Goal: Information Seeking & Learning: Learn about a topic

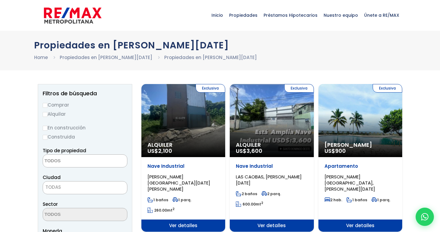
select select
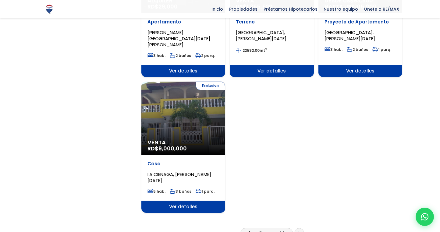
scroll to position [731, 0]
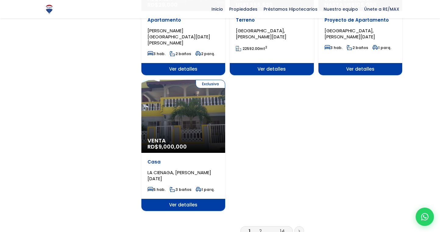
click at [260, 228] on link "2" at bounding box center [260, 231] width 2 height 6
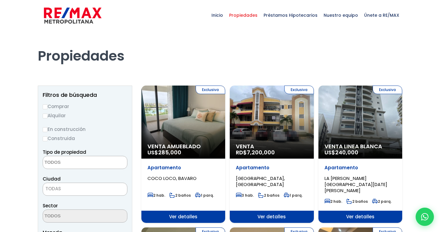
select select
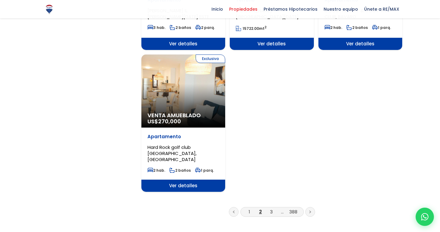
scroll to position [740, 0]
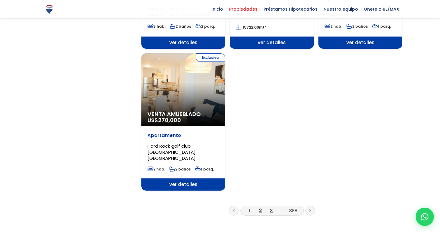
click at [271, 207] on link "3" at bounding box center [271, 210] width 3 height 6
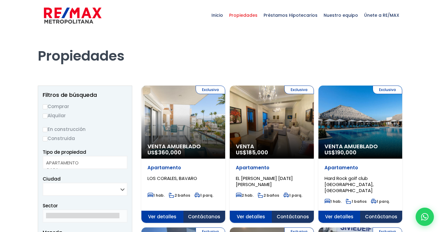
select select
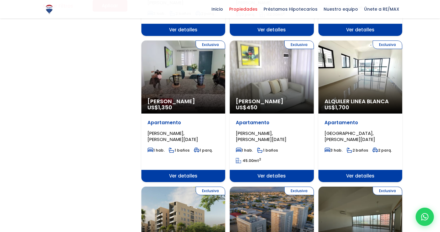
scroll to position [515, 0]
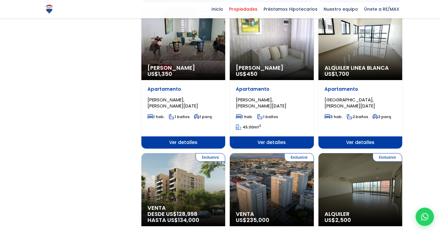
drag, startPoint x: 425, startPoint y: 142, endPoint x: 425, endPoint y: 149, distance: 6.4
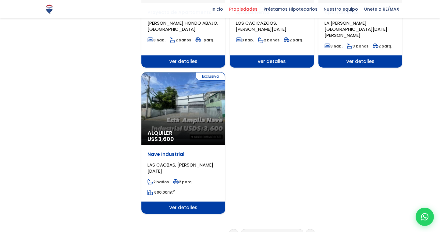
scroll to position [742, 0]
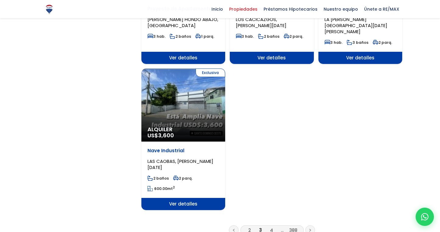
click at [271, 227] on link "4" at bounding box center [271, 230] width 3 height 6
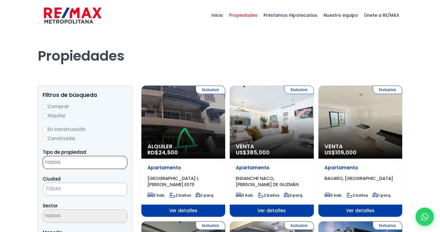
click at [70, 163] on textarea "Search" at bounding box center [72, 162] width 59 height 13
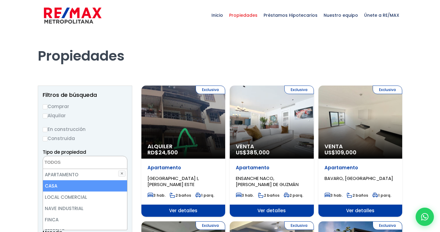
click at [51, 185] on li "CASA" at bounding box center [85, 185] width 84 height 11
select select "house"
click at [49, 185] on li "CASA" at bounding box center [85, 185] width 84 height 11
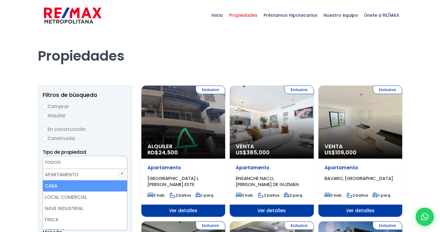
select select "house"
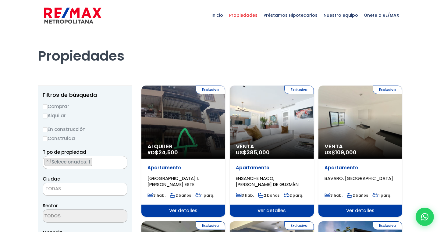
click at [62, 106] on label "Comprar" at bounding box center [85, 107] width 85 height 8
click at [47, 106] on input "Comprar" at bounding box center [45, 106] width 5 height 5
radio input "true"
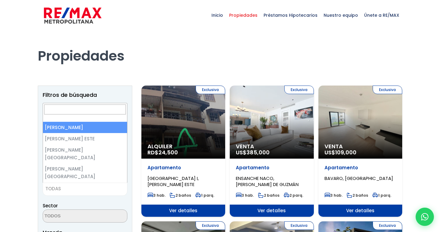
click at [62, 186] on span "TODAS" at bounding box center [85, 189] width 84 height 9
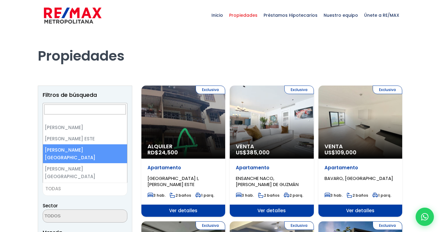
select select "149"
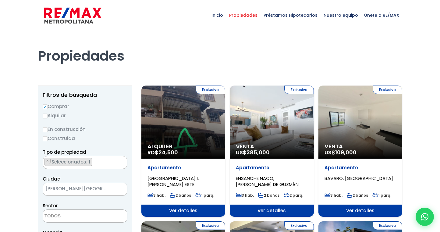
click at [46, 139] on input "Construida" at bounding box center [45, 138] width 5 height 5
radio input "true"
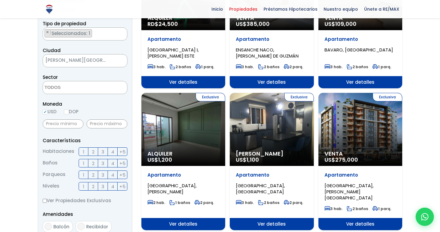
scroll to position [129, 0]
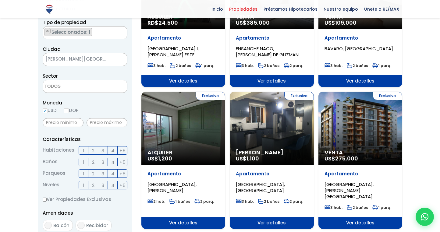
click at [103, 151] on span "3" at bounding box center [102, 151] width 3 height 8
click at [0, 0] on input "3" at bounding box center [0, 0] width 0 height 0
click at [113, 150] on span "4" at bounding box center [112, 151] width 3 height 8
click at [0, 0] on input "4" at bounding box center [0, 0] width 0 height 0
click at [104, 161] on span "3" at bounding box center [102, 162] width 3 height 8
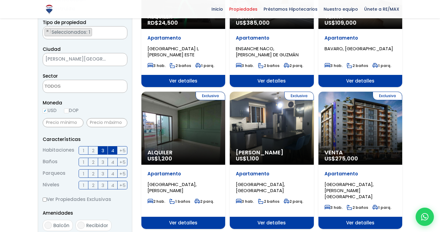
click at [0, 0] on input "3" at bounding box center [0, 0] width 0 height 0
click at [93, 174] on span "2" at bounding box center [93, 174] width 2 height 8
click at [0, 0] on input "2" at bounding box center [0, 0] width 0 height 0
click at [111, 184] on span "4" at bounding box center [112, 185] width 3 height 8
click at [0, 0] on input "4" at bounding box center [0, 0] width 0 height 0
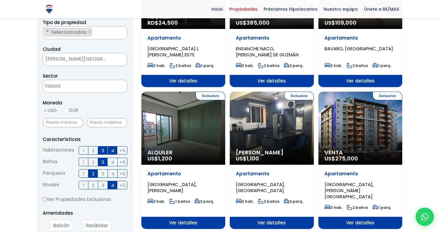
click at [44, 198] on input "Ver Propiedades Exclusivas" at bounding box center [45, 200] width 4 height 4
checkbox input "true"
drag, startPoint x: 65, startPoint y: 195, endPoint x: 65, endPoint y: 187, distance: 7.6
click at [65, 187] on form "Comprar Alquilar En construcción Construida Tipo de propiedad APARTAMENTO CASA …" at bounding box center [85, 168] width 85 height 391
click at [75, 206] on form "Comprar Alquilar En construcción Construida Tipo de propiedad APARTAMENTO CASA …" at bounding box center [85, 168] width 85 height 391
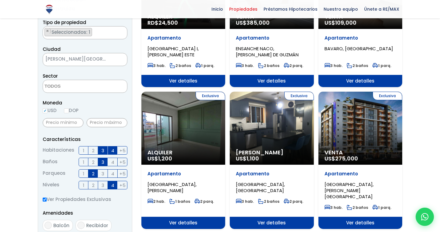
click at [47, 224] on input "Balcón" at bounding box center [47, 225] width 7 height 7
checkbox input "true"
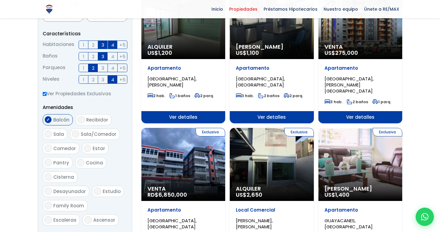
scroll to position [240, 0]
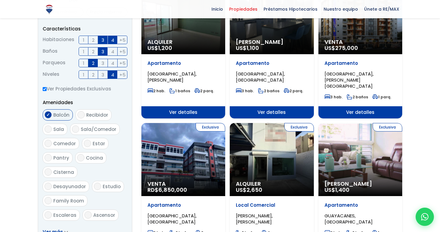
click at [79, 113] on input "Recibidor" at bounding box center [80, 114] width 7 height 7
checkbox input "true"
click at [47, 129] on input "Sala" at bounding box center [47, 128] width 7 height 7
checkbox input "true"
click at [74, 131] on input "Sala/Comedor" at bounding box center [75, 128] width 7 height 7
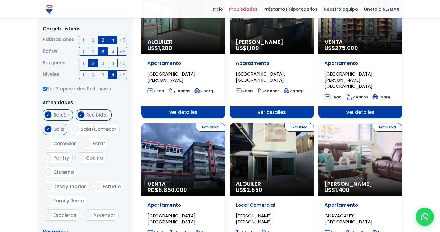
checkbox input "true"
click at [49, 143] on input "Comedor" at bounding box center [47, 143] width 7 height 7
checkbox input "true"
click at [89, 143] on input "Estar" at bounding box center [87, 143] width 7 height 7
checkbox input "true"
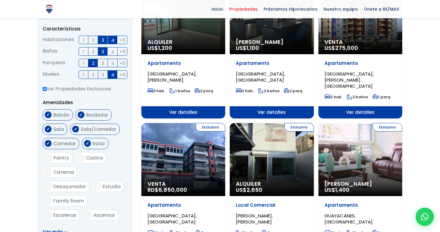
drag, startPoint x: 46, startPoint y: 156, endPoint x: 46, endPoint y: 159, distance: 3.1
click at [46, 157] on input "Pantry" at bounding box center [47, 157] width 7 height 7
checkbox input "true"
click at [83, 160] on label "Cocina" at bounding box center [90, 157] width 31 height 11
click at [83, 160] on input "Cocina" at bounding box center [80, 157] width 7 height 7
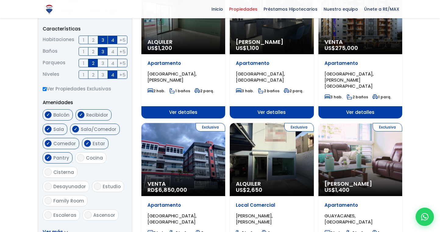
checkbox input "true"
click at [47, 170] on input "Cisterna" at bounding box center [47, 171] width 7 height 7
checkbox input "true"
click at [52, 183] on input "Desayunador" at bounding box center [47, 186] width 7 height 7
checkbox input "true"
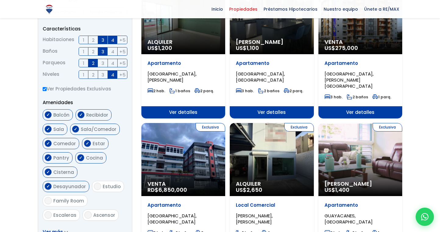
drag, startPoint x: 48, startPoint y: 185, endPoint x: 52, endPoint y: 187, distance: 4.1
click at [94, 186] on input "Estudio" at bounding box center [97, 186] width 7 height 7
checkbox input "true"
click at [47, 211] on input "Escaleras" at bounding box center [47, 214] width 7 height 7
checkbox input "true"
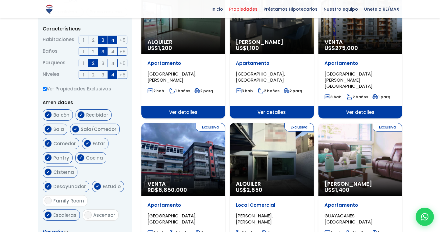
click at [45, 226] on input "Terraza techada" at bounding box center [47, 229] width 7 height 7
checkbox input "true"
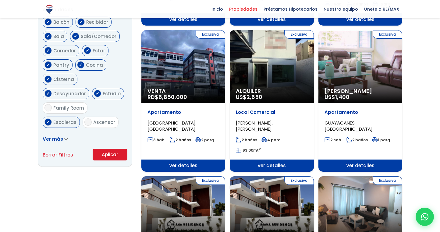
scroll to position [336, 0]
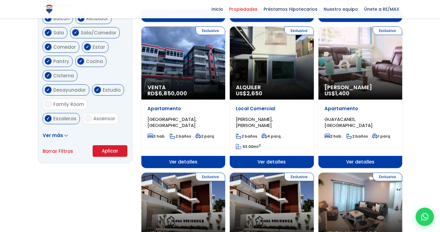
click at [64, 134] on icon at bounding box center [66, 135] width 4 height 3
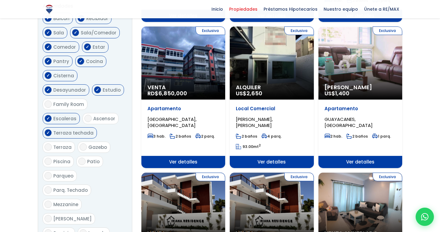
click at [95, 144] on span "Gazebo" at bounding box center [97, 147] width 19 height 6
click at [87, 143] on input "Gazebo" at bounding box center [82, 146] width 7 height 7
checkbox input "true"
click at [47, 143] on input "Terraza" at bounding box center [47, 146] width 7 height 7
checkbox input "true"
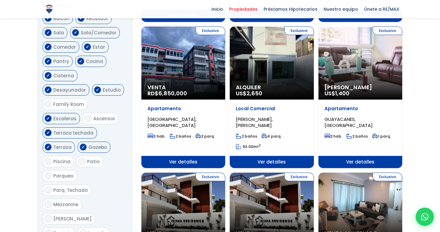
click at [79, 158] on input "Patio" at bounding box center [81, 161] width 7 height 7
checkbox input "true"
click at [50, 172] on input "Parqueo" at bounding box center [47, 175] width 7 height 7
checkbox input "true"
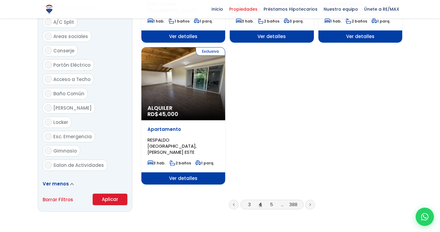
scroll to position [735, 0]
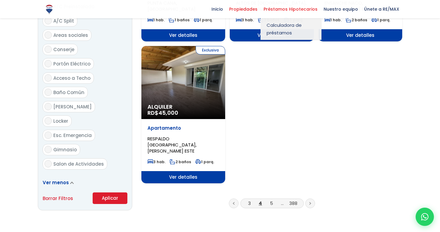
click at [300, 8] on span "Préstamos Hipotecarios" at bounding box center [290, 9] width 60 height 9
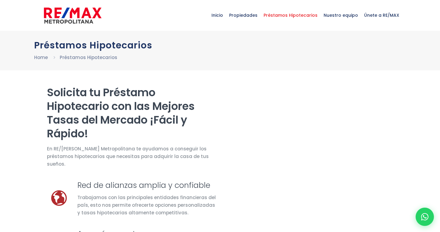
select select "DE"
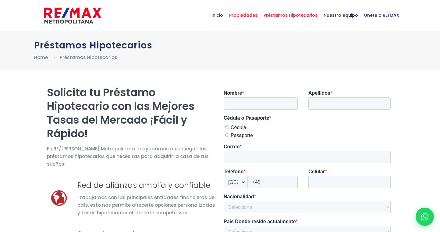
click at [259, 16] on span "Propiedades" at bounding box center [243, 15] width 34 height 18
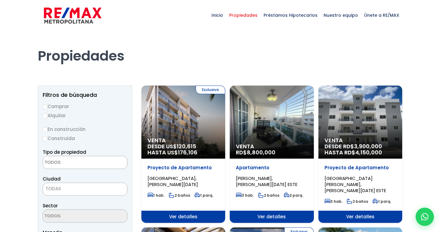
select select
click at [222, 14] on span "Inicio" at bounding box center [217, 15] width 18 height 18
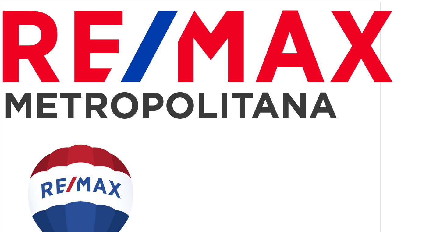
select select
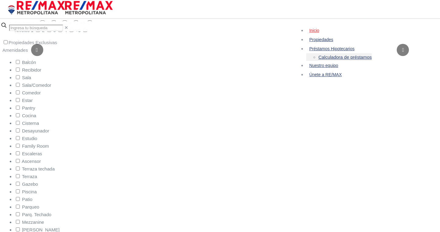
scroll to position [179, 0]
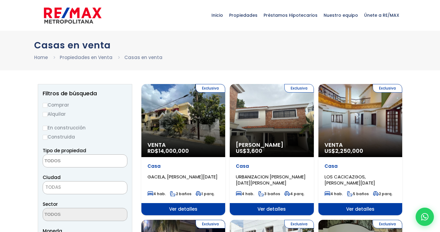
select select
click at [178, 112] on div "Exclusiva Venta RD$ 14,000,000" at bounding box center [183, 120] width 84 height 73
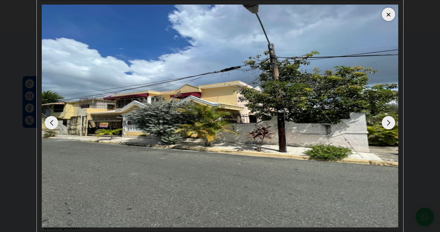
click at [387, 124] on div "Next slide" at bounding box center [388, 122] width 13 height 13
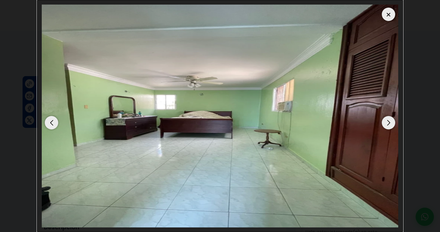
click at [387, 124] on div "Next slide" at bounding box center [388, 122] width 13 height 13
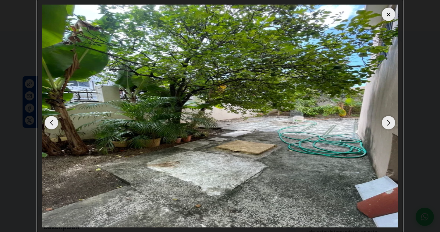
click at [387, 124] on div "Next slide" at bounding box center [388, 122] width 13 height 13
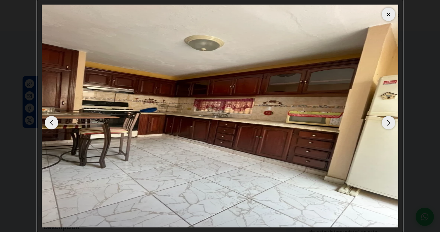
click at [387, 124] on div "Next slide" at bounding box center [388, 122] width 13 height 13
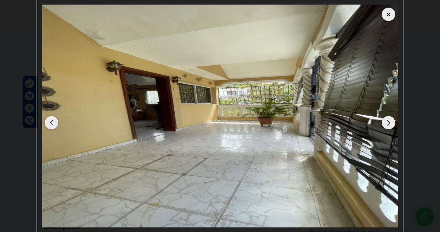
click at [387, 124] on div "Next slide" at bounding box center [388, 122] width 13 height 13
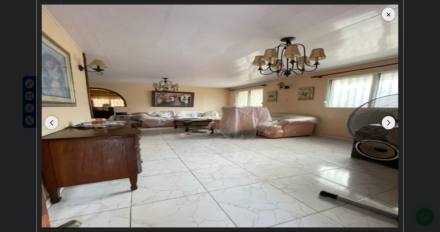
click at [383, 125] on div "Next slide" at bounding box center [388, 122] width 13 height 13
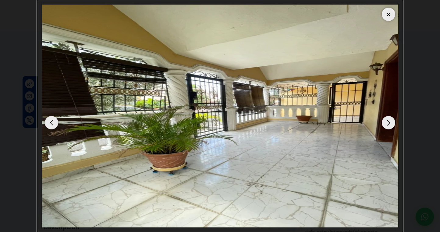
click at [383, 125] on div "Next slide" at bounding box center [388, 122] width 13 height 13
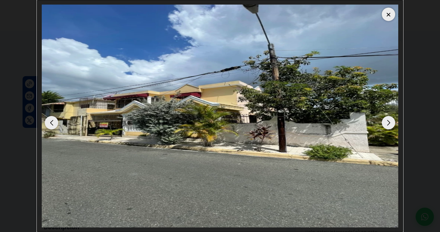
click at [383, 125] on div "Next slide" at bounding box center [388, 122] width 13 height 13
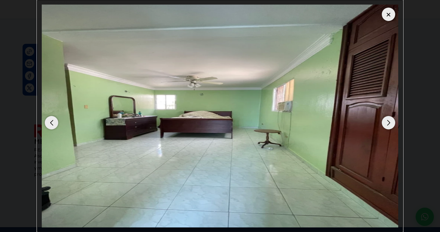
scroll to position [560, 0]
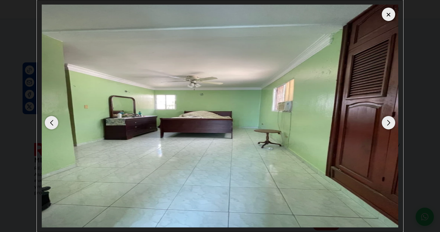
click at [386, 16] on div at bounding box center [388, 14] width 13 height 13
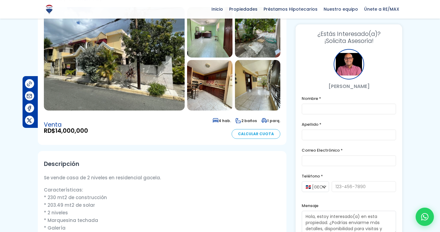
scroll to position [65, 0]
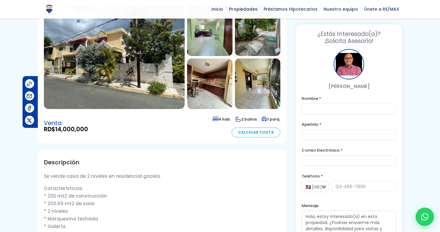
drag, startPoint x: 442, startPoint y: 163, endPoint x: 432, endPoint y: 28, distance: 135.3
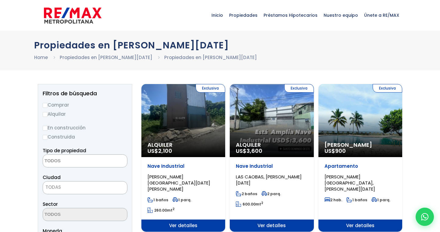
select select
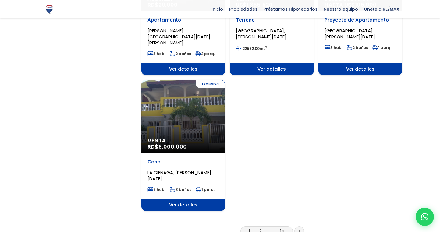
scroll to position [722, 0]
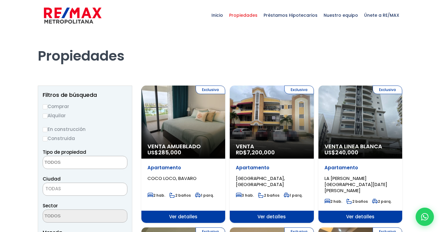
select select
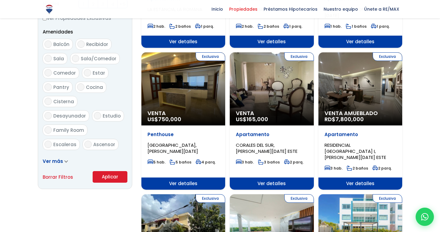
scroll to position [312, 0]
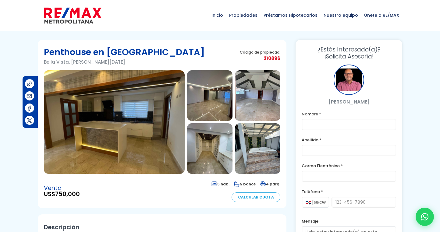
click at [258, 158] on img at bounding box center [257, 148] width 45 height 51
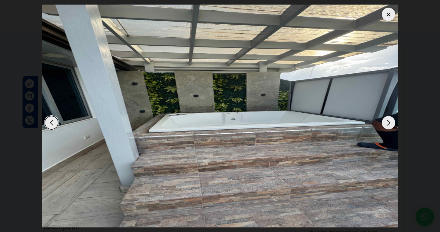
click at [389, 124] on div "Next slide" at bounding box center [388, 122] width 13 height 13
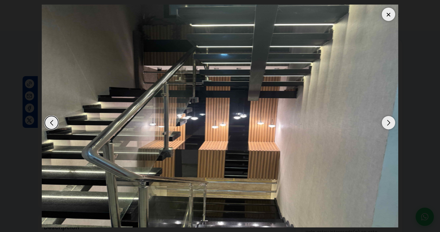
click at [389, 124] on div "Next slide" at bounding box center [388, 122] width 13 height 13
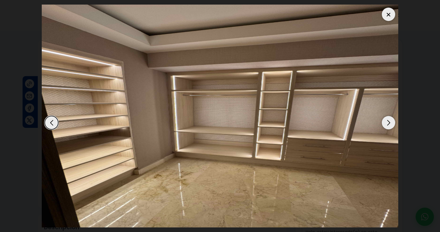
click at [389, 124] on div "Next slide" at bounding box center [388, 122] width 13 height 13
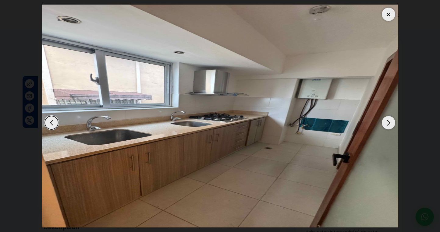
click at [388, 124] on div "Next slide" at bounding box center [388, 122] width 13 height 13
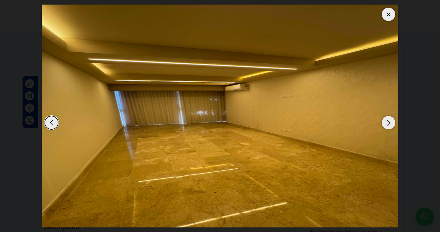
click at [388, 124] on div "Next slide" at bounding box center [388, 122] width 13 height 13
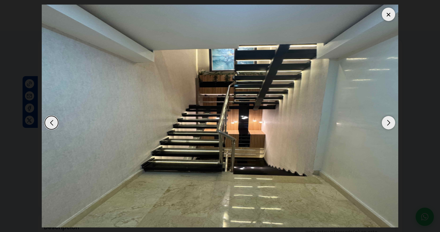
click at [388, 124] on div "Next slide" at bounding box center [388, 122] width 13 height 13
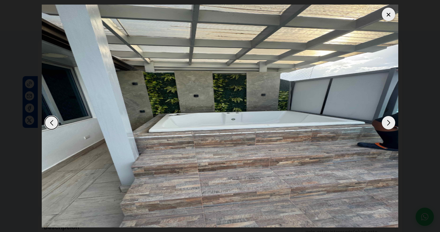
click at [388, 124] on div "Next slide" at bounding box center [388, 122] width 13 height 13
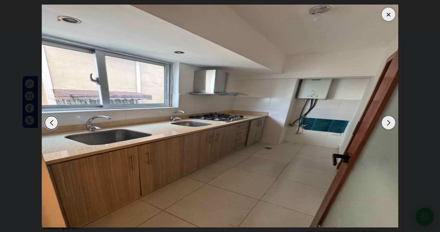
click at [388, 123] on div "Next slide" at bounding box center [388, 122] width 13 height 13
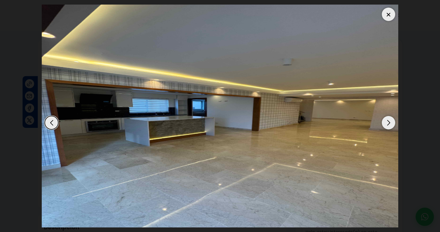
click at [388, 123] on div "Next slide" at bounding box center [388, 122] width 13 height 13
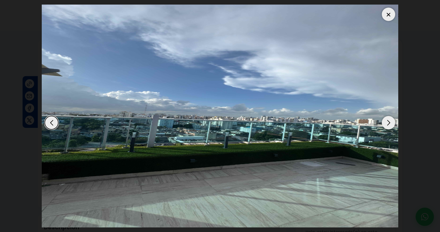
click at [388, 123] on div "Next slide" at bounding box center [388, 122] width 13 height 13
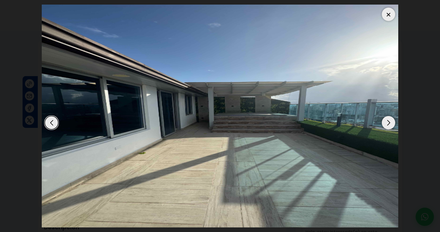
click at [388, 123] on div "Next slide" at bounding box center [388, 122] width 13 height 13
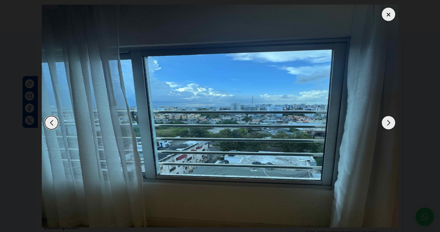
click at [387, 122] on div "Next slide" at bounding box center [388, 122] width 13 height 13
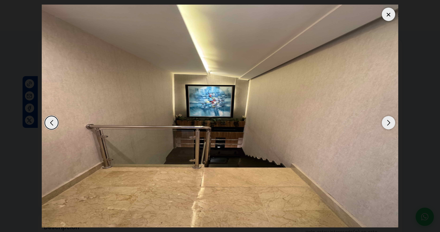
click at [386, 121] on div "Next slide" at bounding box center [388, 122] width 13 height 13
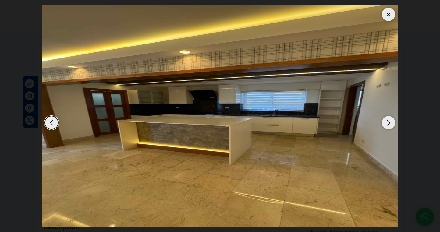
click at [386, 121] on div "Next slide" at bounding box center [388, 122] width 13 height 13
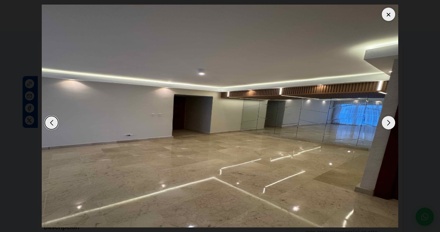
click at [386, 121] on div "Next slide" at bounding box center [388, 122] width 13 height 13
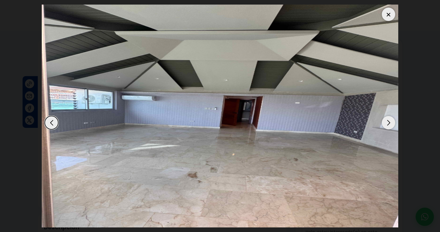
click at [386, 121] on div "Next slide" at bounding box center [388, 122] width 13 height 13
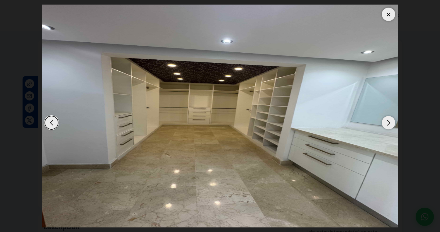
click at [386, 121] on div "Next slide" at bounding box center [388, 122] width 13 height 13
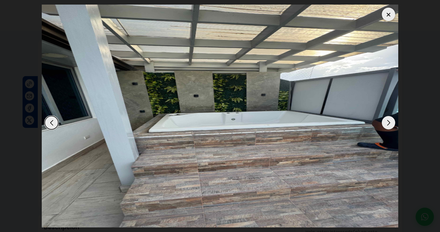
click at [386, 122] on div "Next slide" at bounding box center [388, 122] width 13 height 13
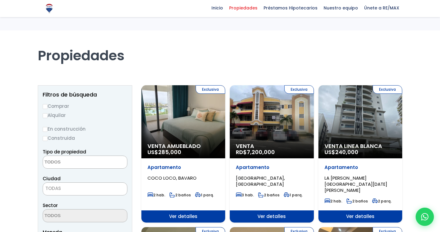
select select
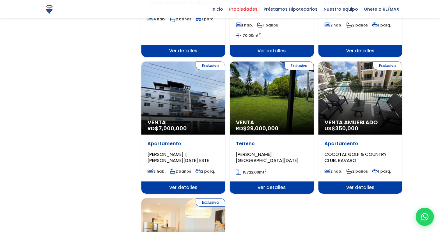
scroll to position [597, 0]
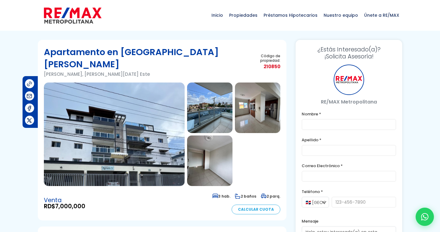
click at [181, 167] on section "Apartamento en [PERSON_NAME] Ii [PERSON_NAME] Ii, [PERSON_NAME][GEOGRAPHIC_DATA…" at bounding box center [162, 130] width 248 height 181
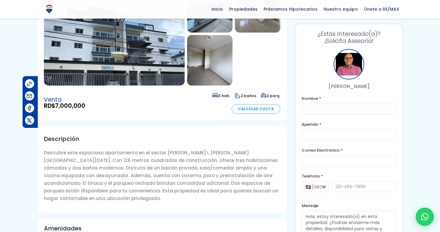
scroll to position [385, 0]
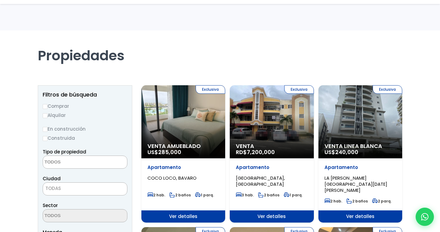
select select
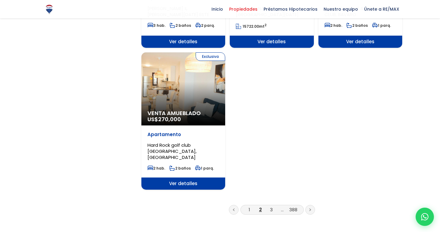
scroll to position [776, 0]
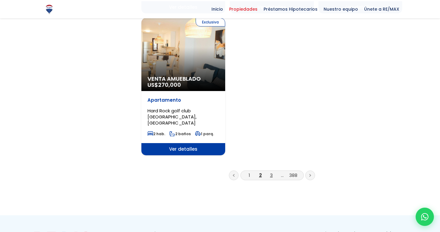
click at [271, 172] on link "3" at bounding box center [271, 175] width 3 height 6
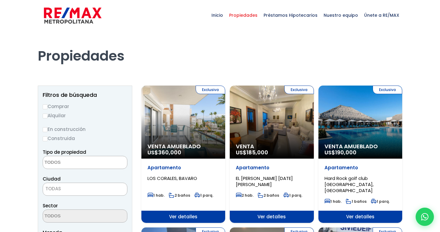
select select
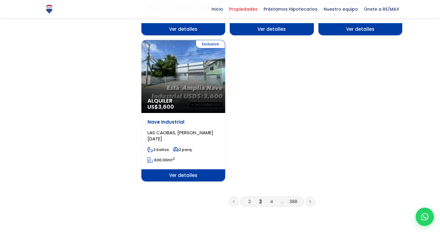
scroll to position [778, 0]
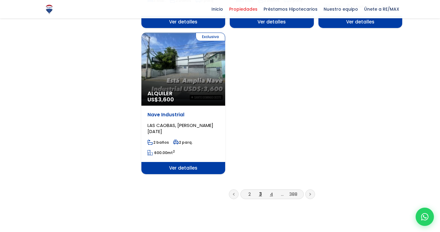
click at [270, 191] on link "4" at bounding box center [271, 194] width 3 height 6
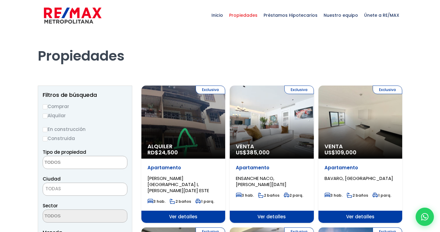
select select
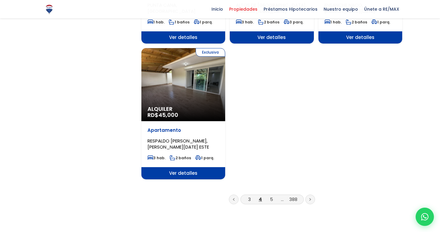
scroll to position [741, 0]
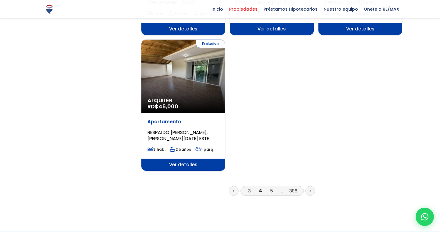
click at [270, 188] on link "5" at bounding box center [271, 191] width 3 height 6
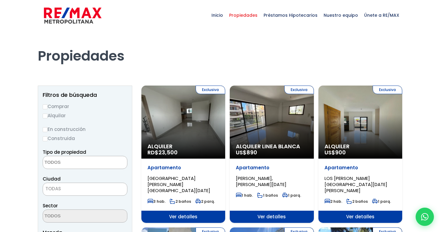
select select
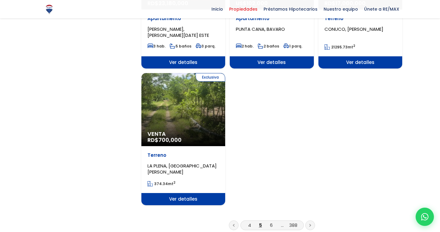
scroll to position [713, 0]
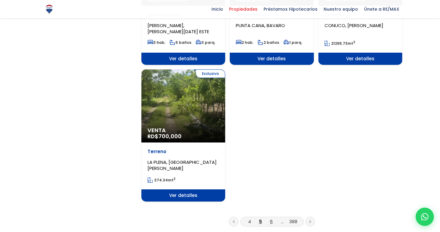
click at [270, 218] on link "6" at bounding box center [271, 221] width 3 height 6
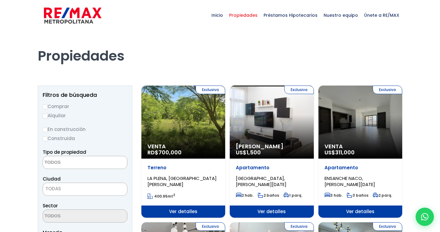
select select
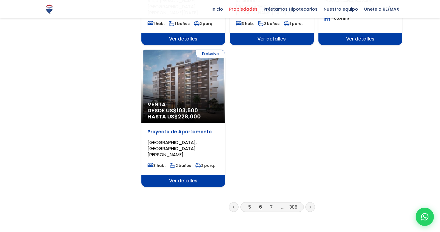
scroll to position [749, 0]
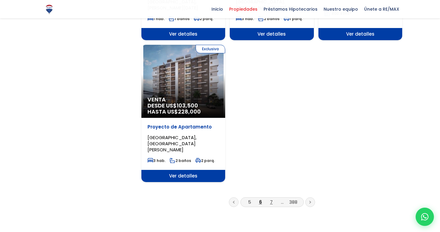
click at [272, 199] on link "7" at bounding box center [271, 202] width 3 height 6
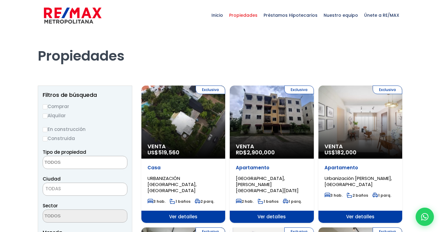
select select
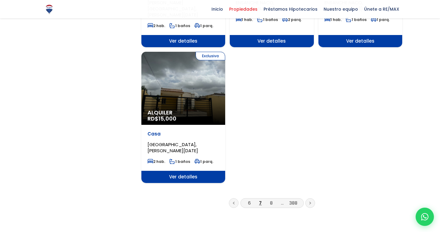
scroll to position [742, 0]
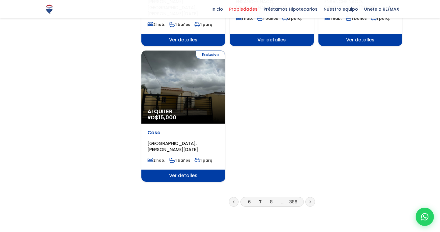
click at [272, 199] on link "8" at bounding box center [271, 202] width 3 height 6
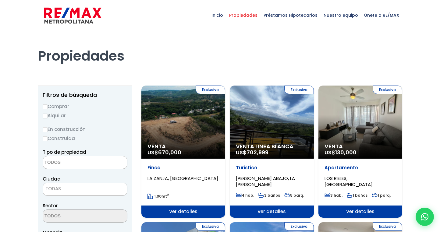
select select
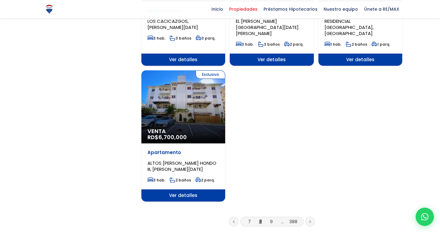
scroll to position [728, 0]
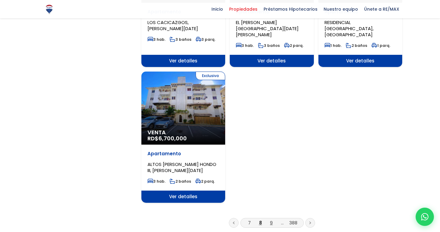
click at [270, 220] on link "9" at bounding box center [271, 223] width 3 height 6
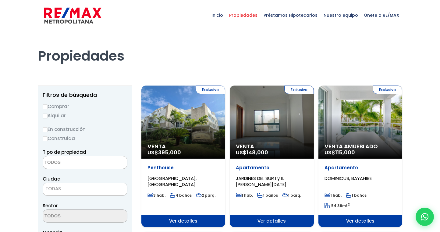
select select
click at [219, 199] on ul "1 hab. 1 baños 1 parq." at bounding box center [183, 196] width 72 height 9
select select
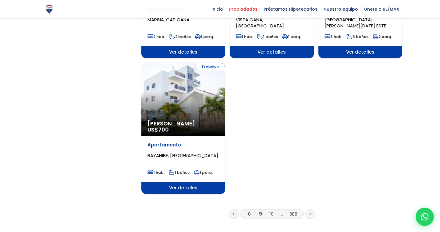
scroll to position [747, 0]
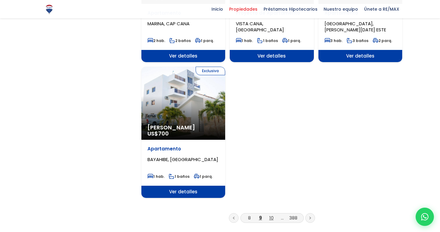
click at [271, 215] on link "10" at bounding box center [271, 218] width 4 height 6
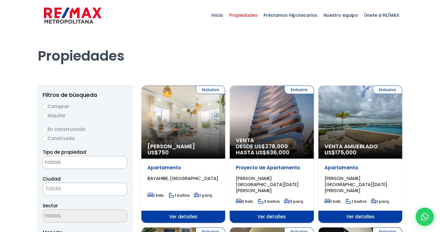
select select
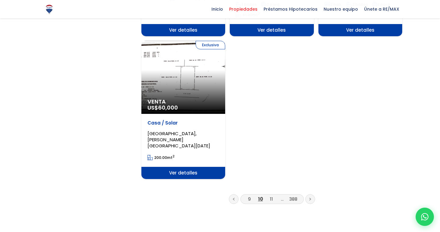
scroll to position [778, 0]
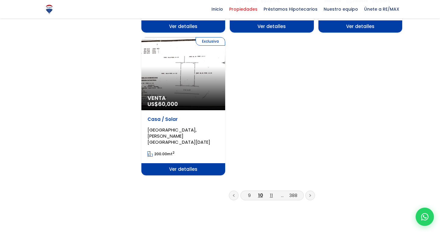
click at [271, 192] on link "11" at bounding box center [271, 195] width 3 height 6
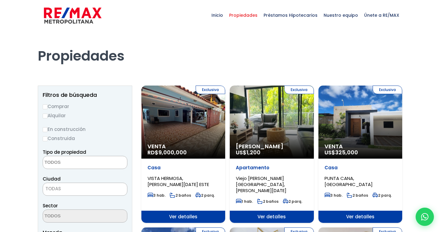
select select
click at [197, 124] on div "Exclusiva Venta RD$ 9,000,000" at bounding box center [183, 122] width 84 height 73
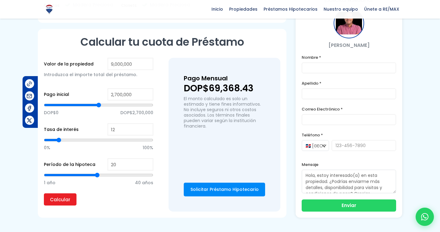
scroll to position [364, 0]
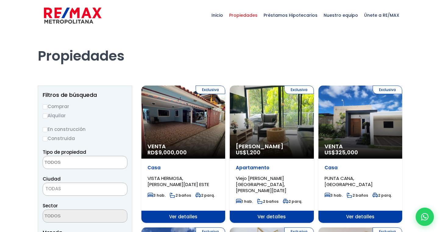
select select
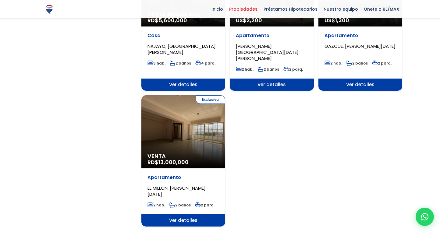
scroll to position [701, 0]
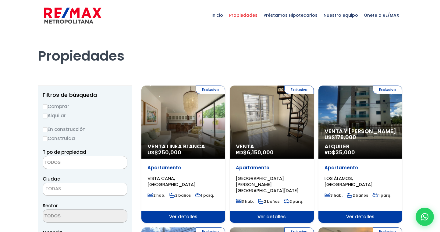
select select
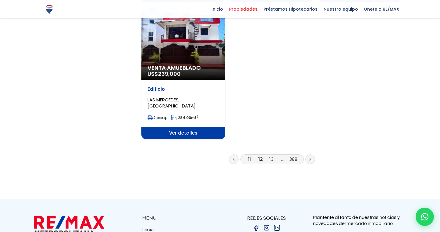
scroll to position [794, 0]
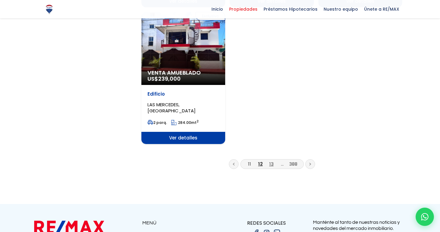
click at [272, 161] on link "13" at bounding box center [271, 164] width 4 height 6
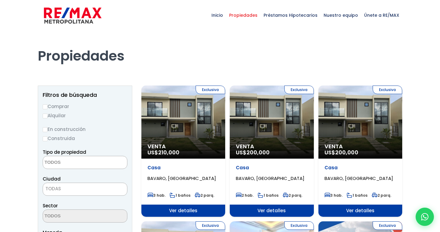
select select
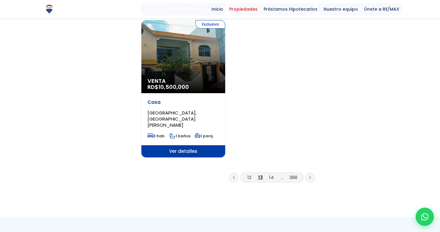
scroll to position [786, 0]
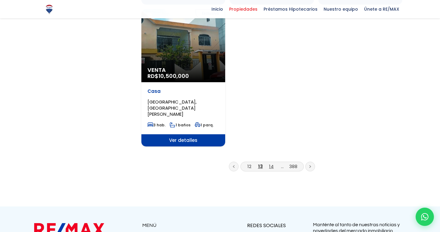
click at [272, 163] on link "14" at bounding box center [271, 166] width 5 height 6
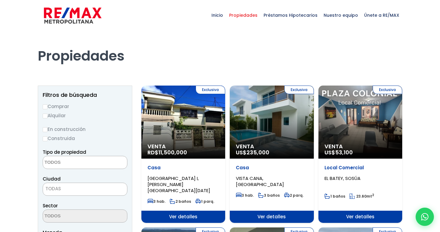
select select
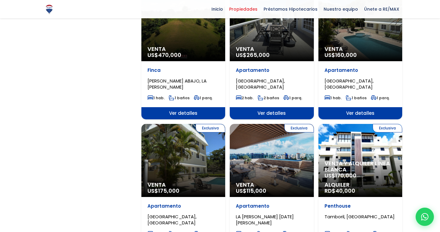
scroll to position [521, 0]
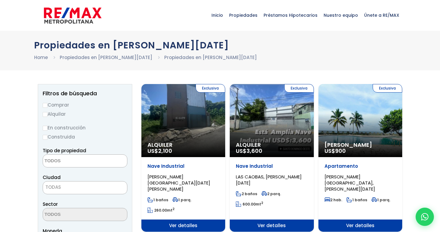
select select
click at [280, 45] on h1 "Propiedades en [PERSON_NAME][DATE]" at bounding box center [219, 45] width 371 height 11
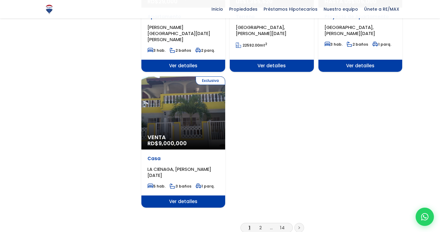
scroll to position [739, 0]
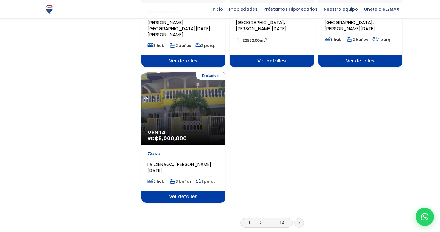
click at [281, 220] on link "14" at bounding box center [282, 223] width 5 height 6
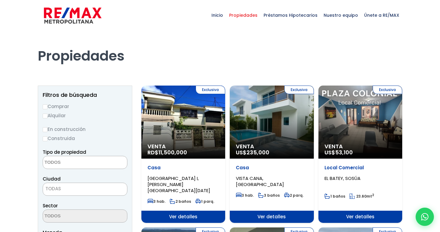
select select
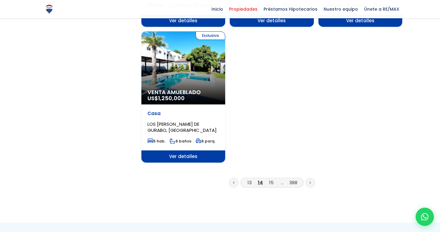
scroll to position [748, 0]
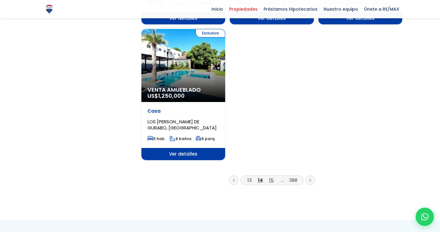
click at [272, 177] on link "15" at bounding box center [271, 180] width 5 height 6
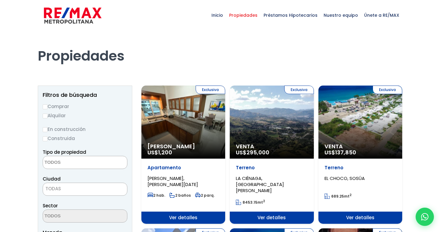
select select
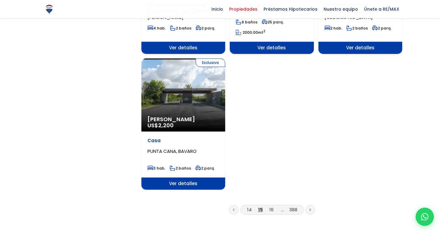
scroll to position [738, 0]
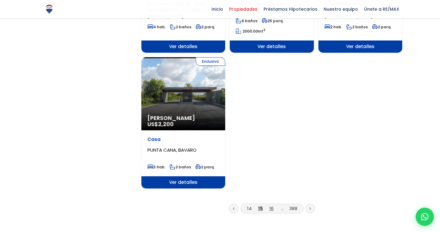
click at [270, 205] on link "16" at bounding box center [271, 208] width 4 height 6
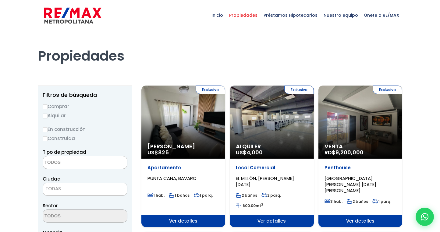
select select
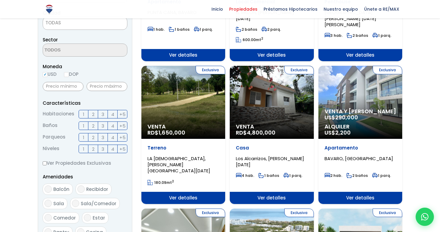
scroll to position [168, 0]
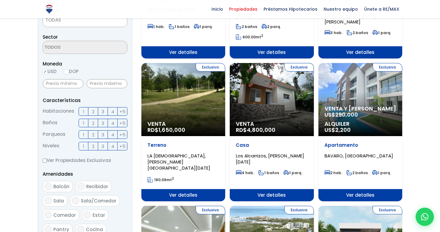
click at [225, 58] on span "Ver detalles" at bounding box center [183, 52] width 84 height 12
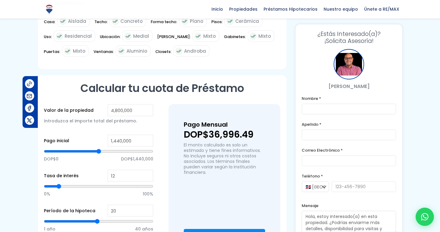
scroll to position [334, 0]
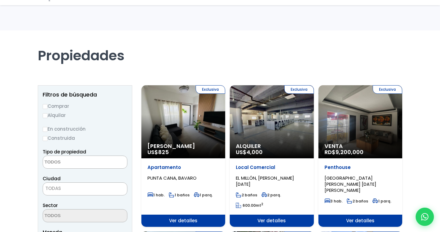
select select
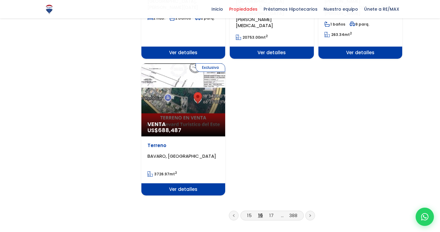
scroll to position [749, 0]
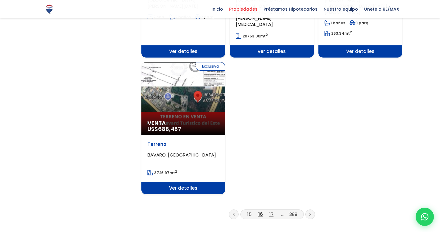
click at [273, 211] on link "17" at bounding box center [271, 214] width 4 height 6
click at [271, 211] on link "17" at bounding box center [271, 214] width 4 height 6
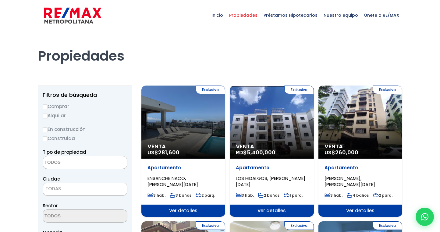
select select
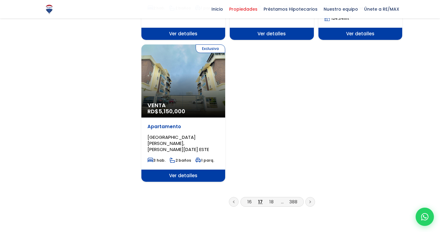
scroll to position [754, 0]
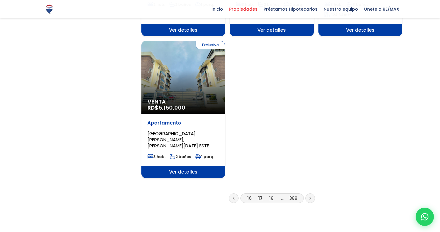
click at [271, 195] on link "18" at bounding box center [271, 198] width 4 height 6
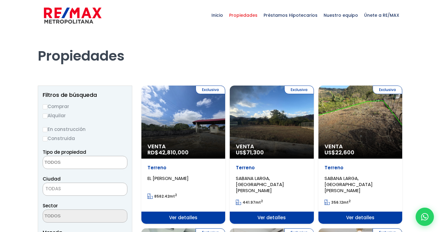
select select
